Goal: Find specific fact

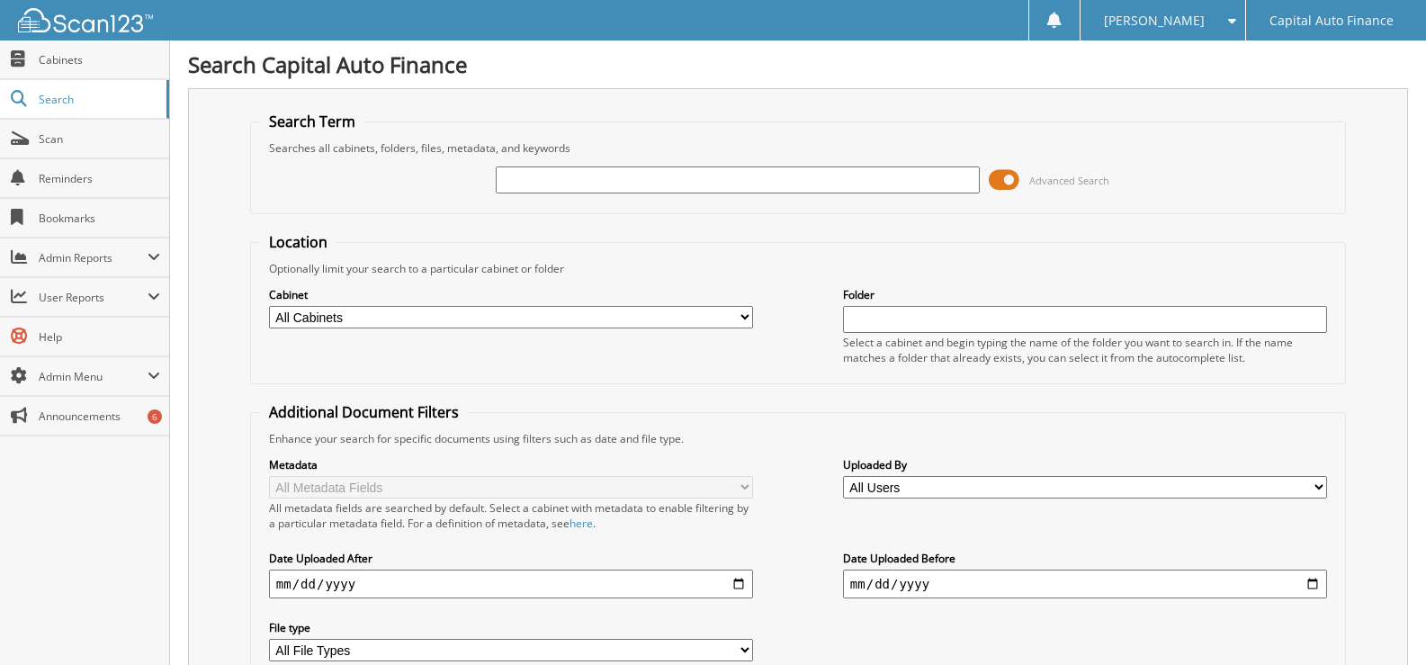
click at [550, 169] on input "text" at bounding box center [738, 179] width 484 height 27
type input "18395788"
click at [1011, 181] on span at bounding box center [1004, 179] width 31 height 27
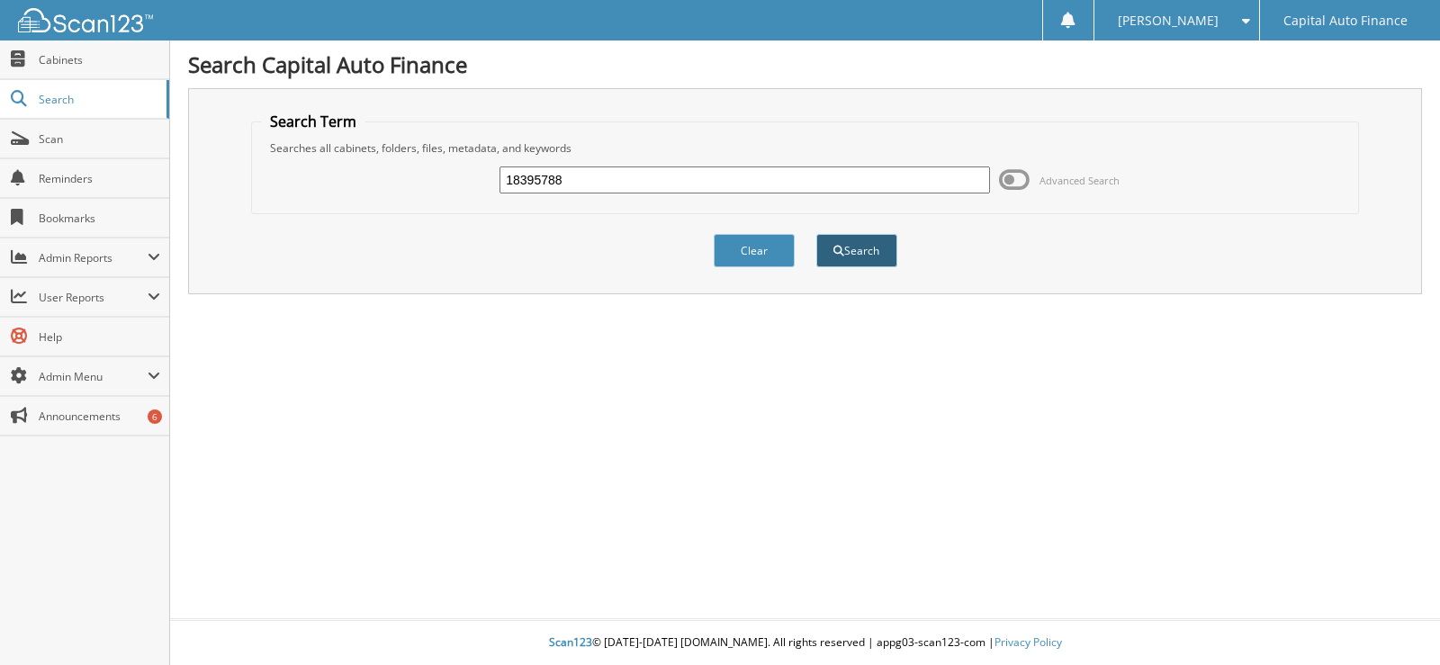
click at [856, 255] on button "Search" at bounding box center [856, 250] width 81 height 33
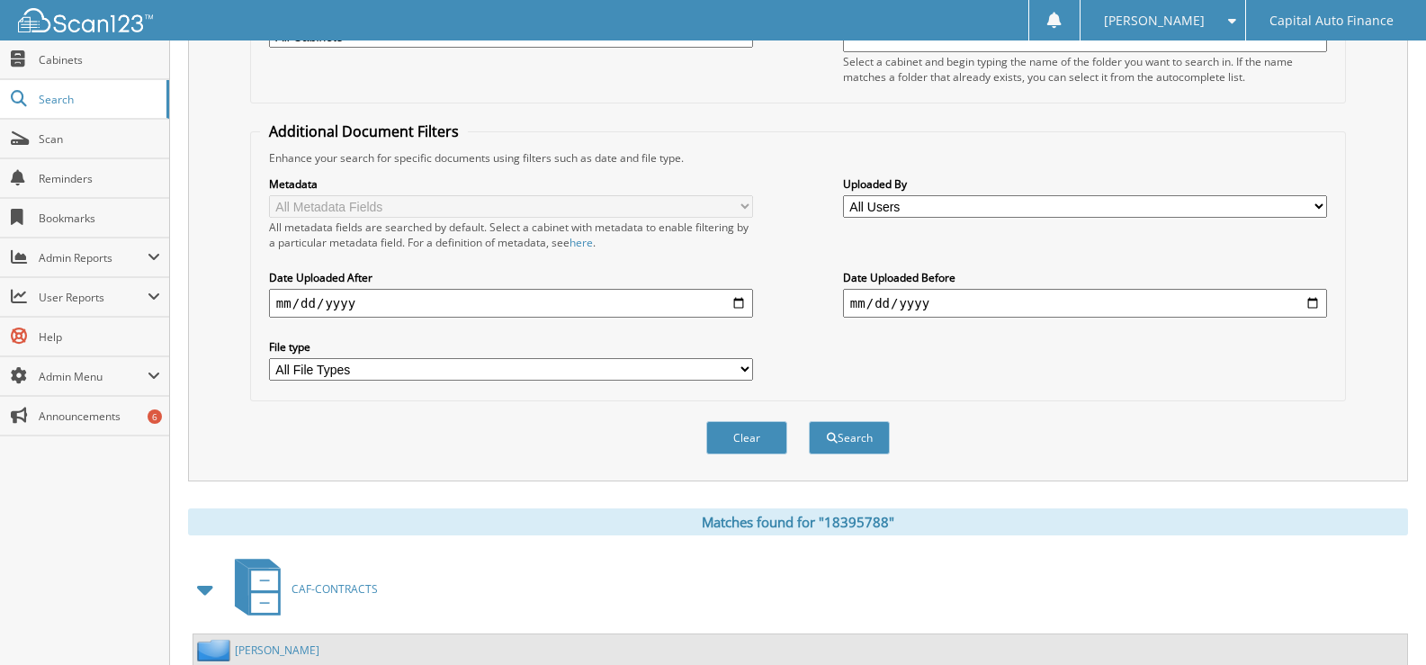
scroll to position [540, 0]
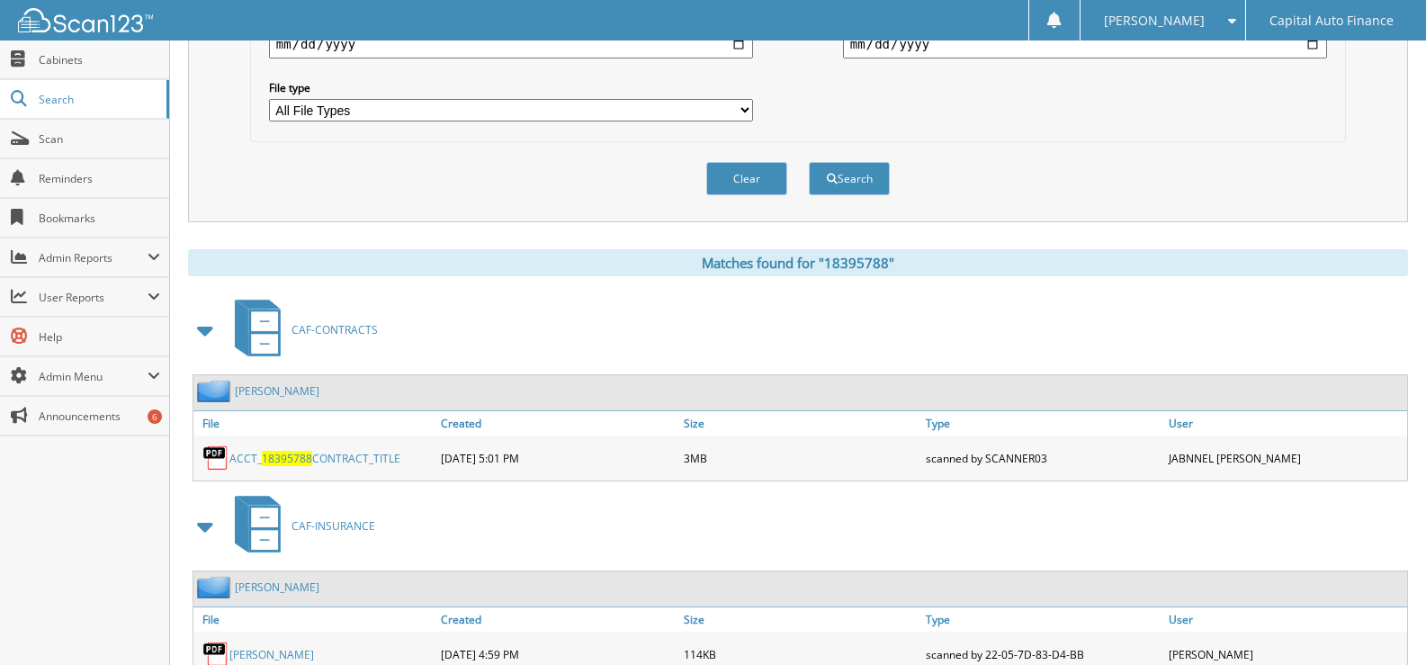
click at [286, 389] on link "Contreras-Jordan, Alfonso" at bounding box center [277, 390] width 85 height 15
